Goal: Information Seeking & Learning: Learn about a topic

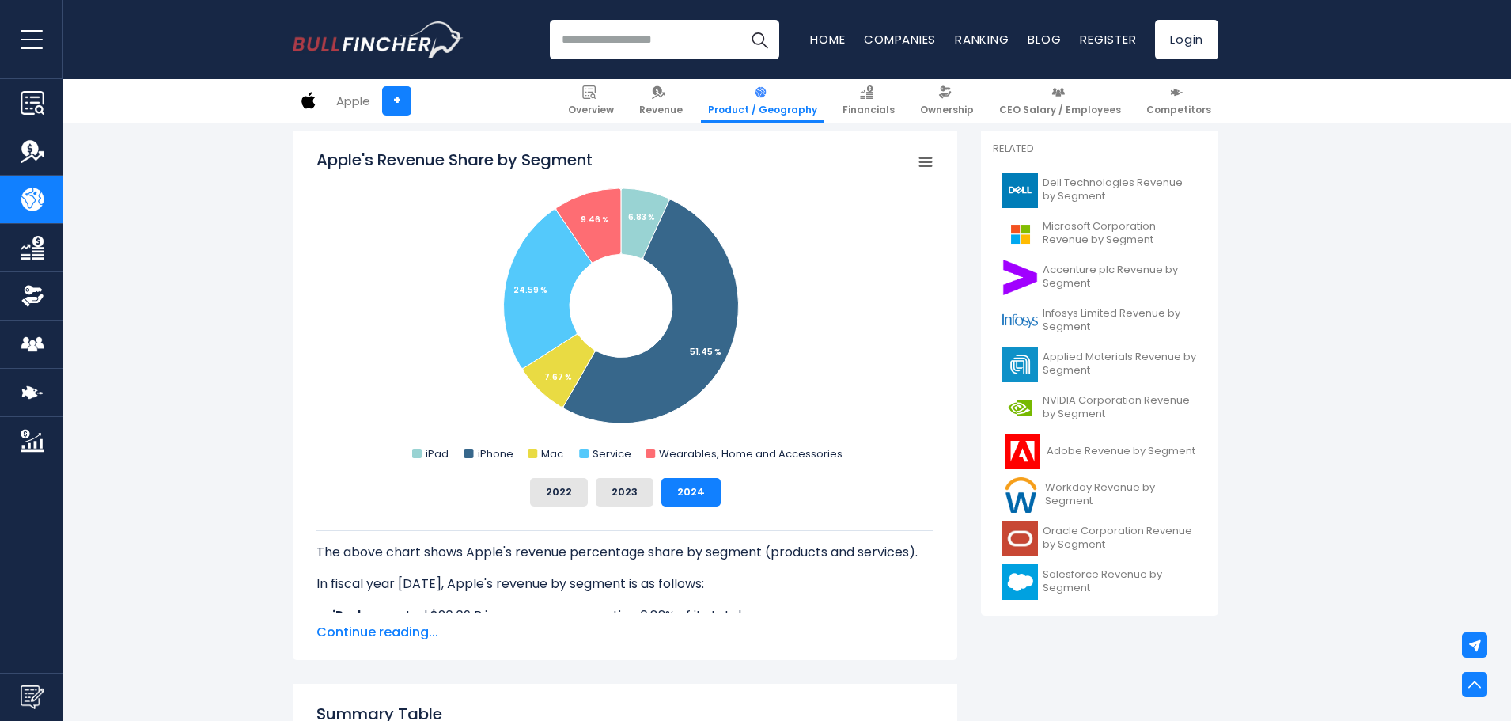
scroll to position [396, 0]
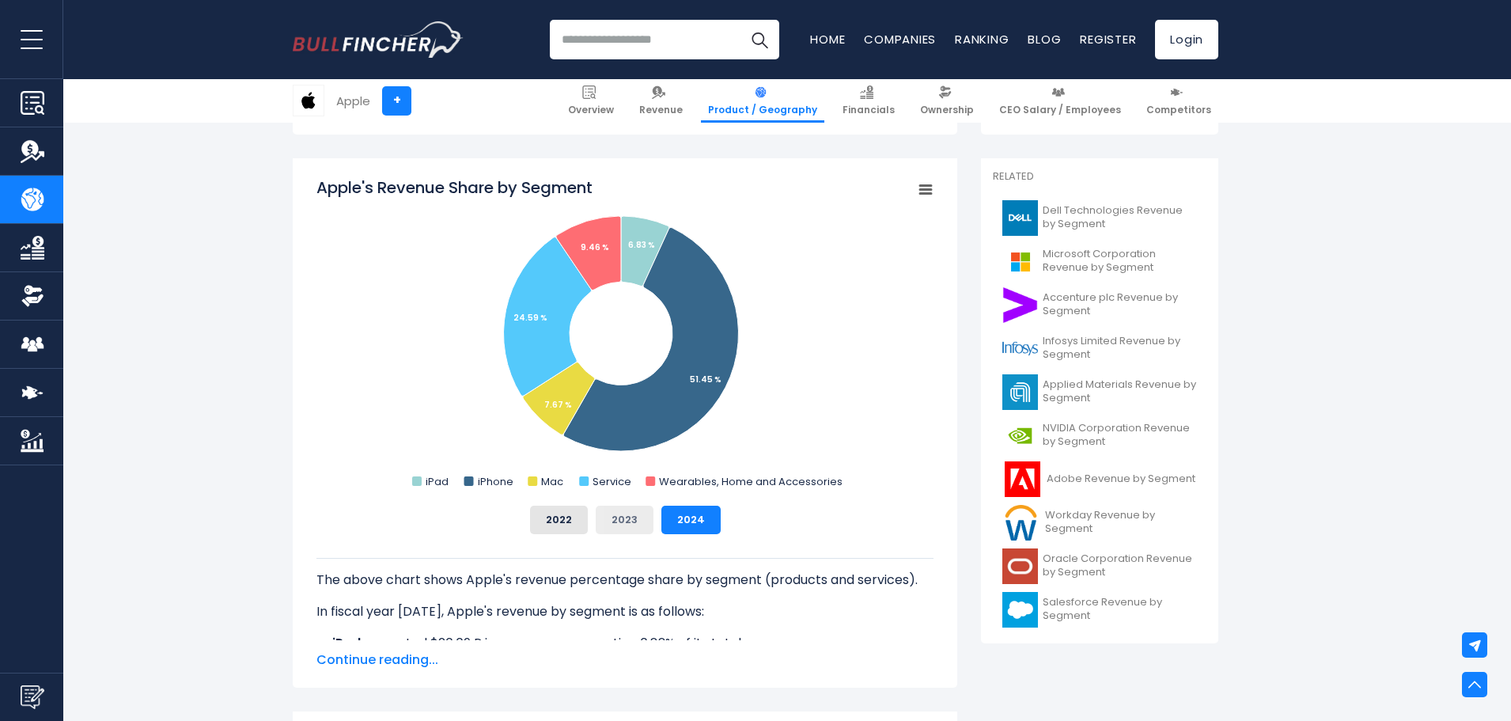
click at [629, 521] on button "2023" at bounding box center [625, 519] width 58 height 28
click at [584, 524] on button "2022" at bounding box center [559, 519] width 58 height 28
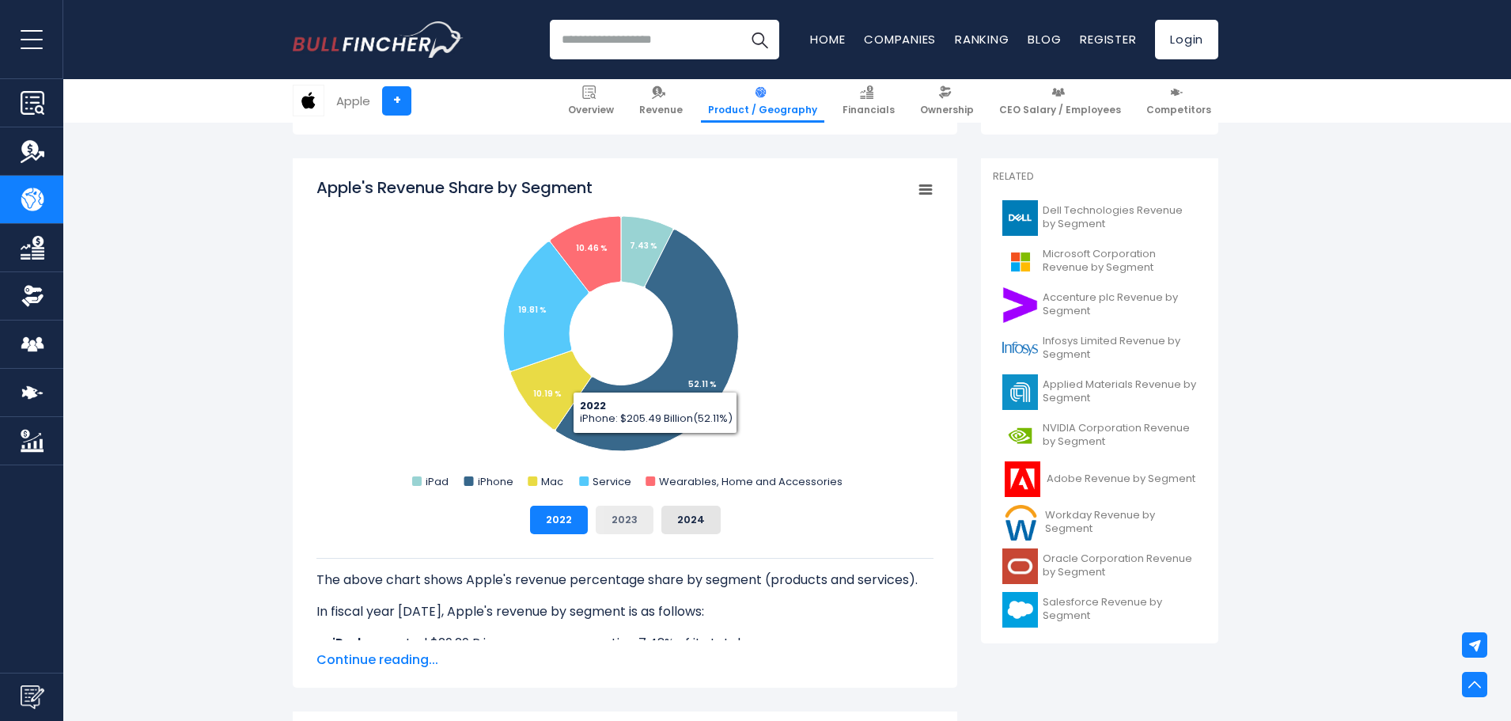
click at [631, 524] on button "2023" at bounding box center [625, 519] width 58 height 28
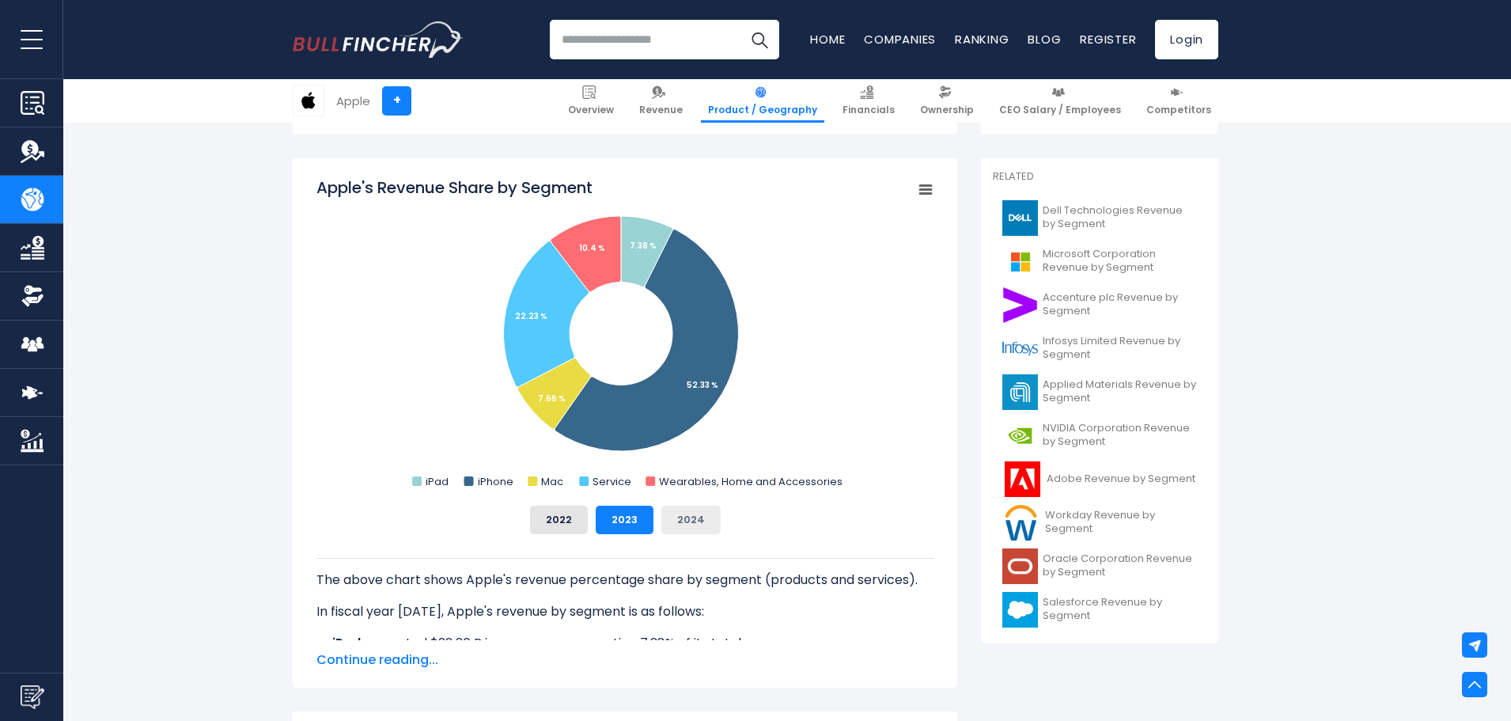
click at [675, 523] on button "2024" at bounding box center [690, 519] width 59 height 28
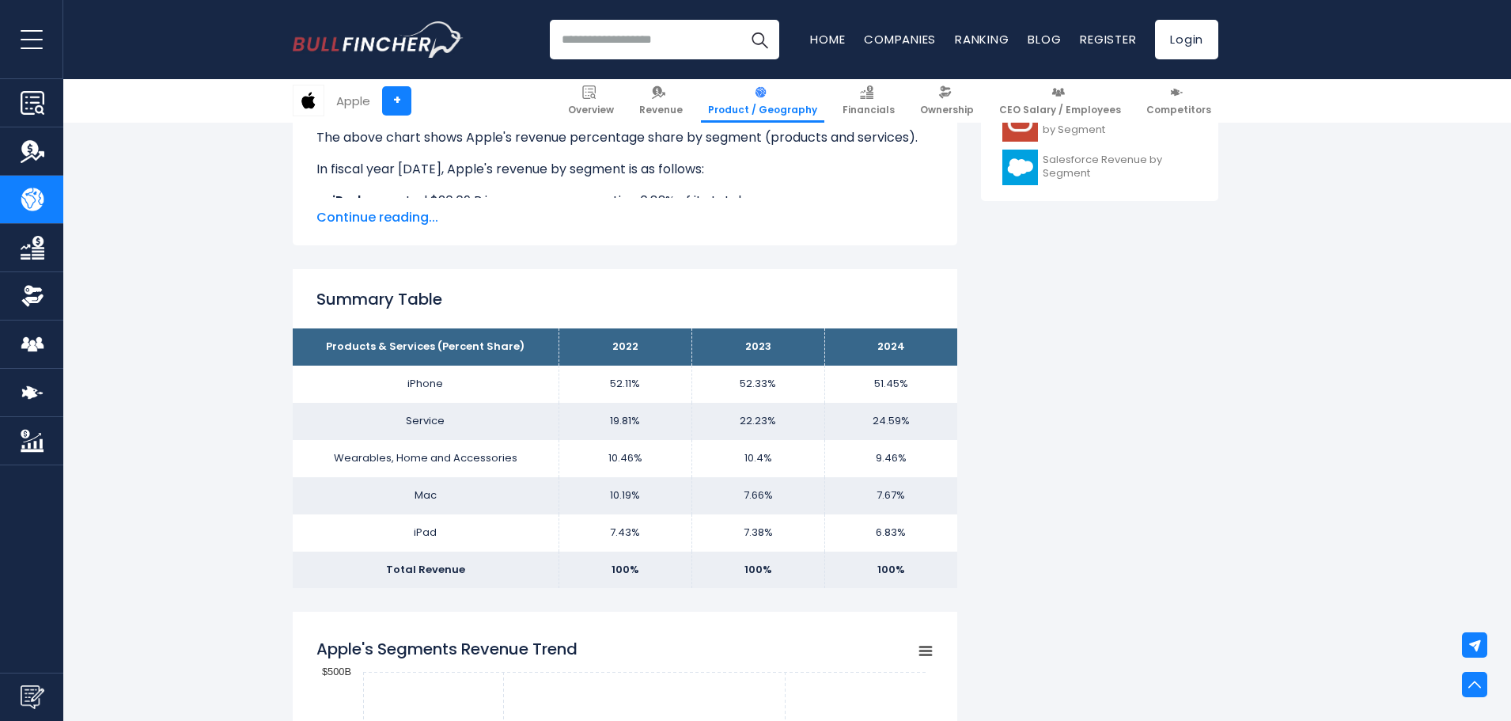
scroll to position [870, 0]
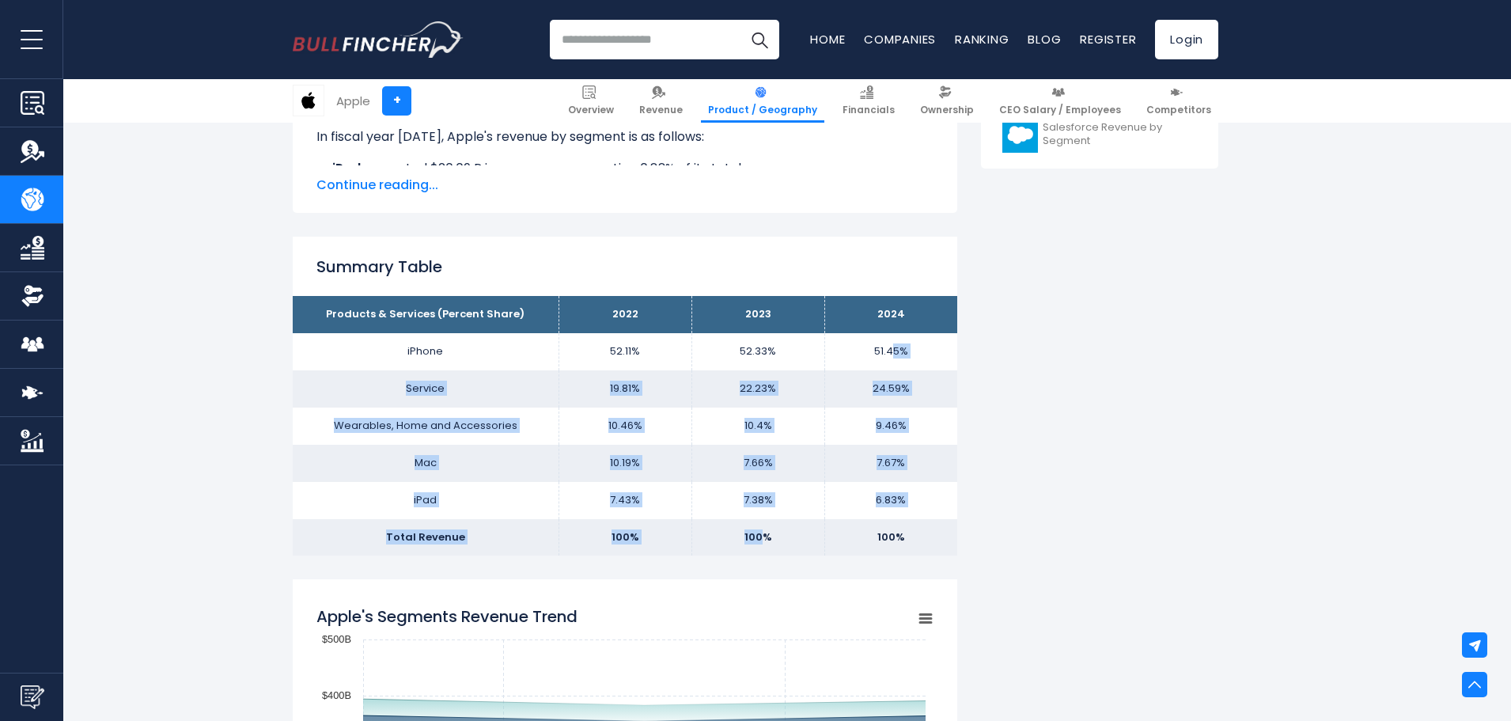
drag, startPoint x: 894, startPoint y: 346, endPoint x: 761, endPoint y: 543, distance: 237.0
click at [761, 543] on tbody "Products & Services (Percent Share) 2022 2023 2024 iPhone 52.11% 52.33% Service…" at bounding box center [625, 425] width 665 height 259
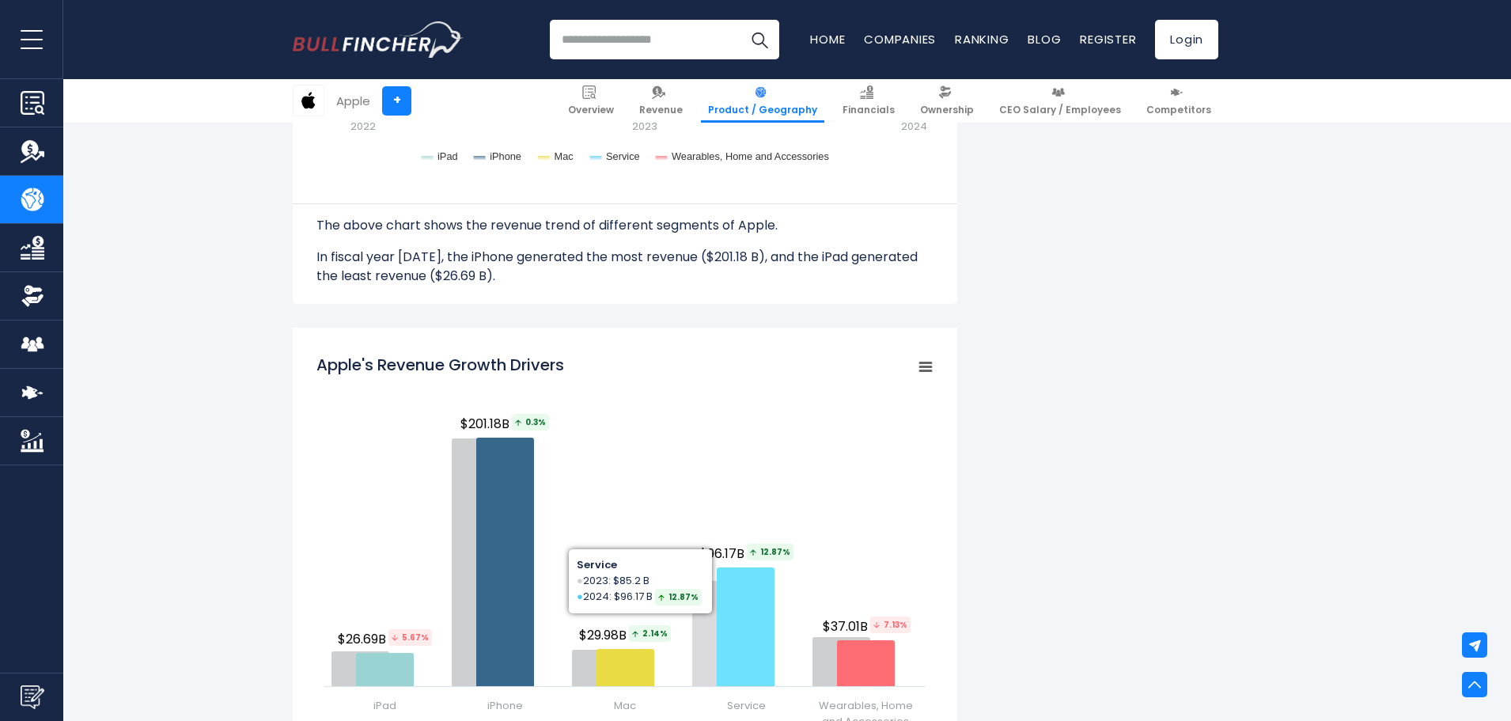
scroll to position [1899, 0]
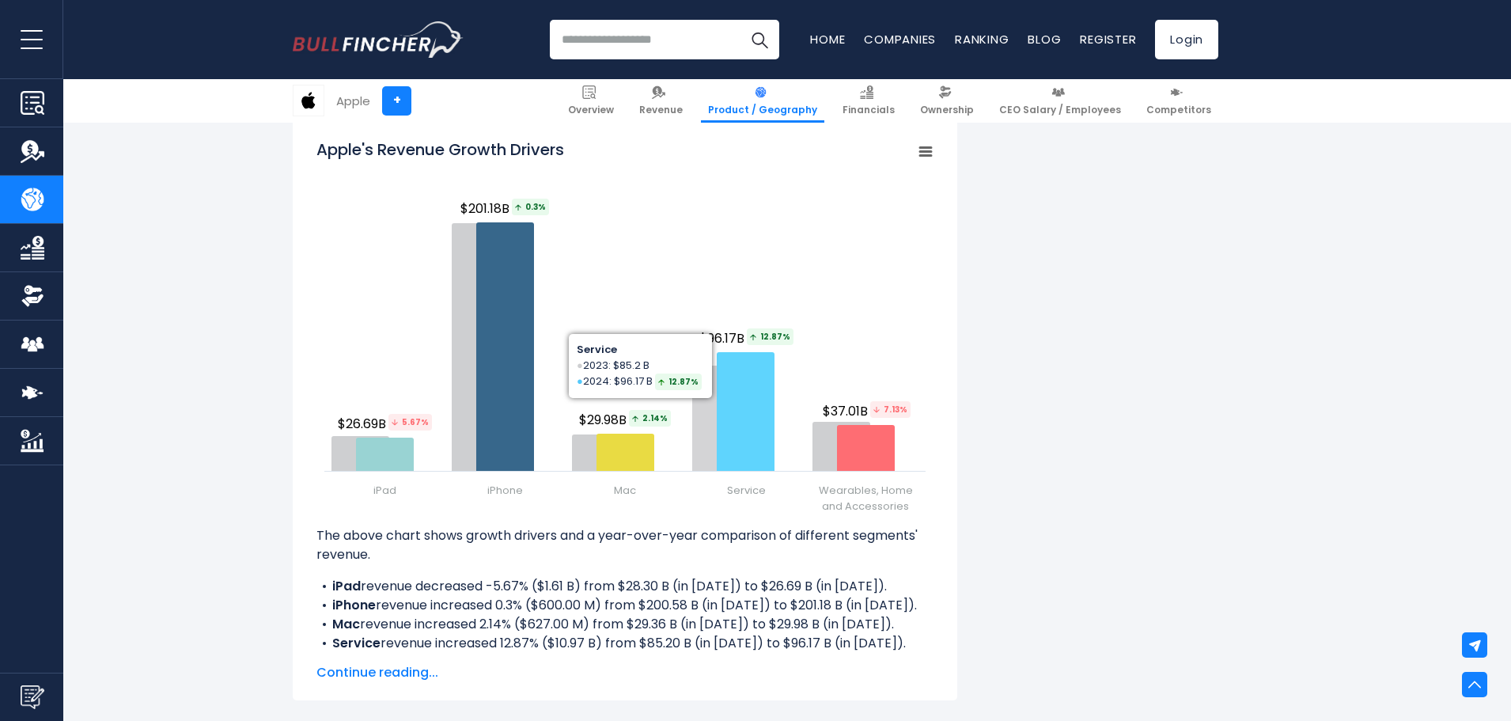
click at [646, 34] on input "search" at bounding box center [664, 40] width 229 height 40
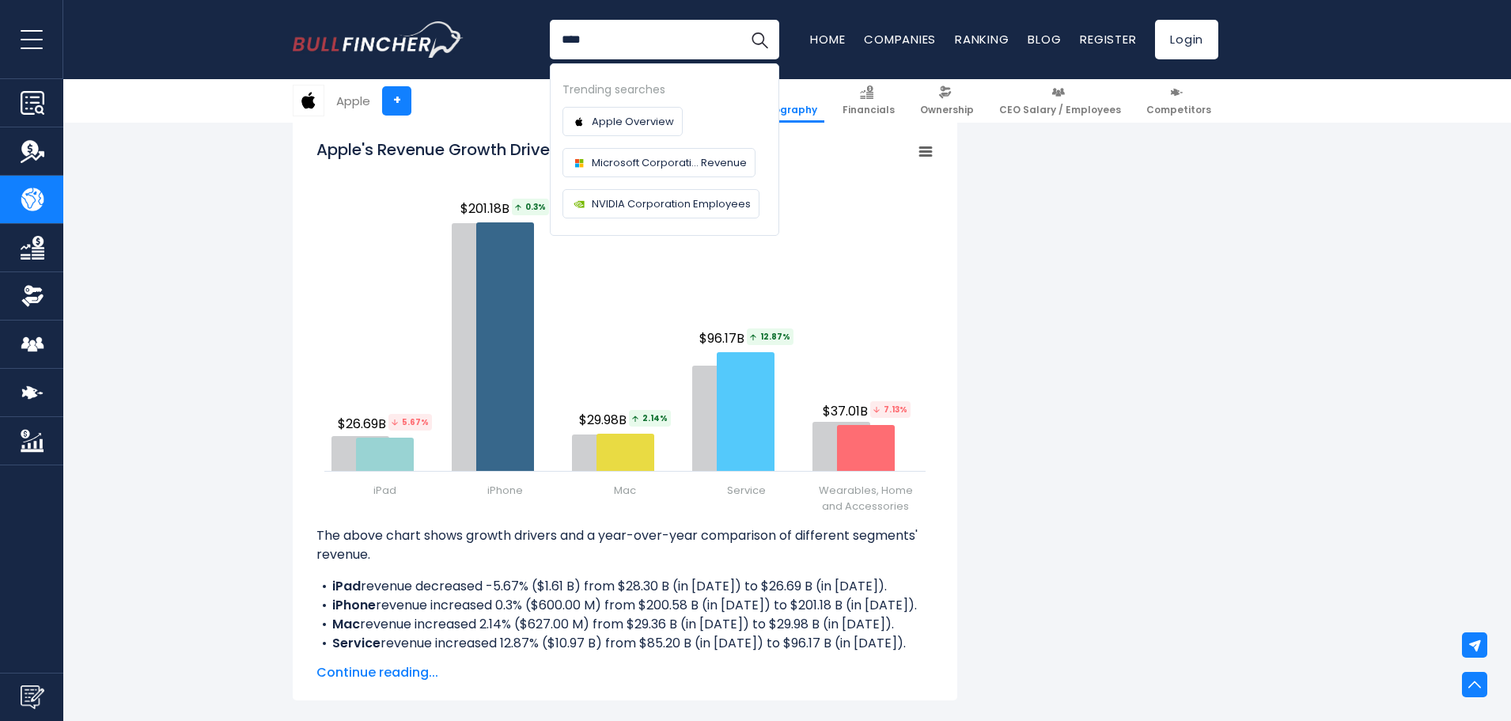
type input "****"
click at [740, 20] on button "Search" at bounding box center [760, 40] width 40 height 40
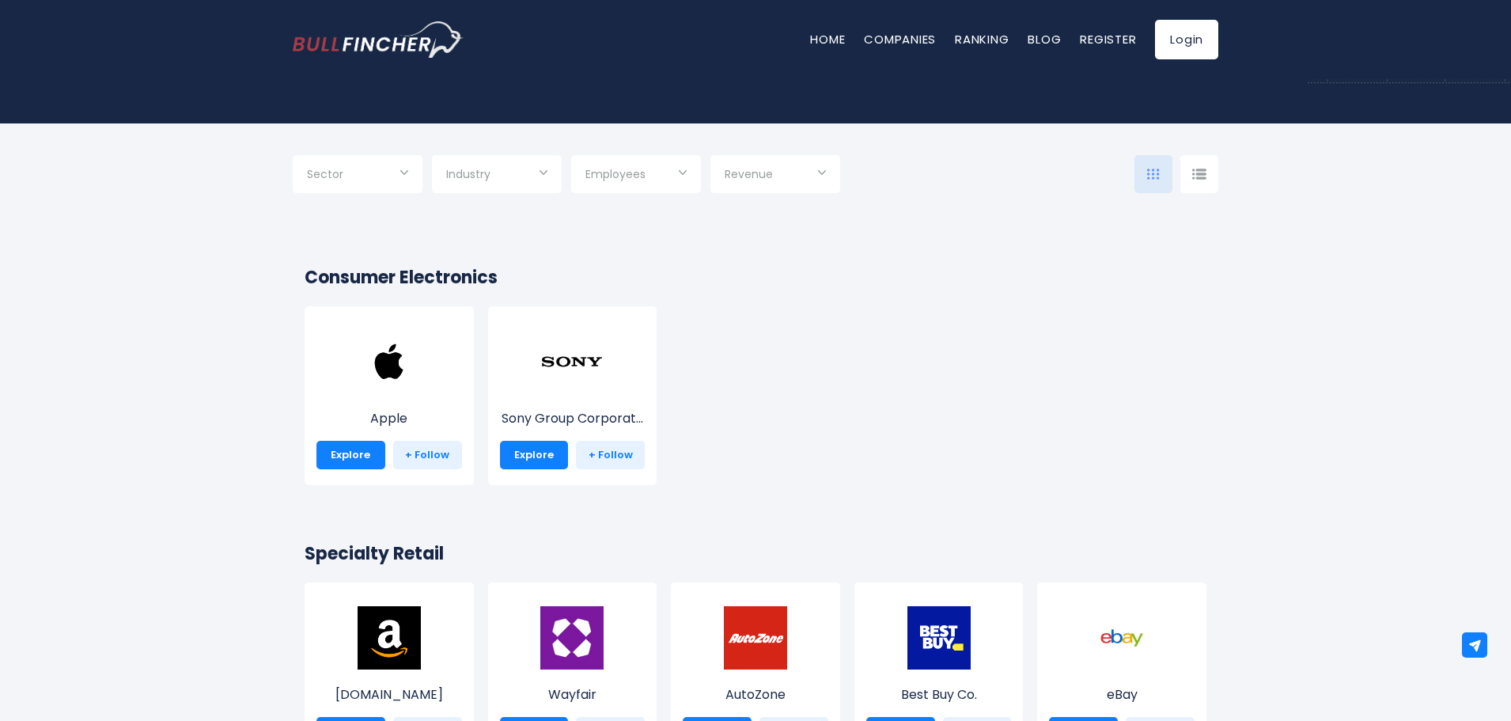
scroll to position [237, 0]
